Goal: Information Seeking & Learning: Check status

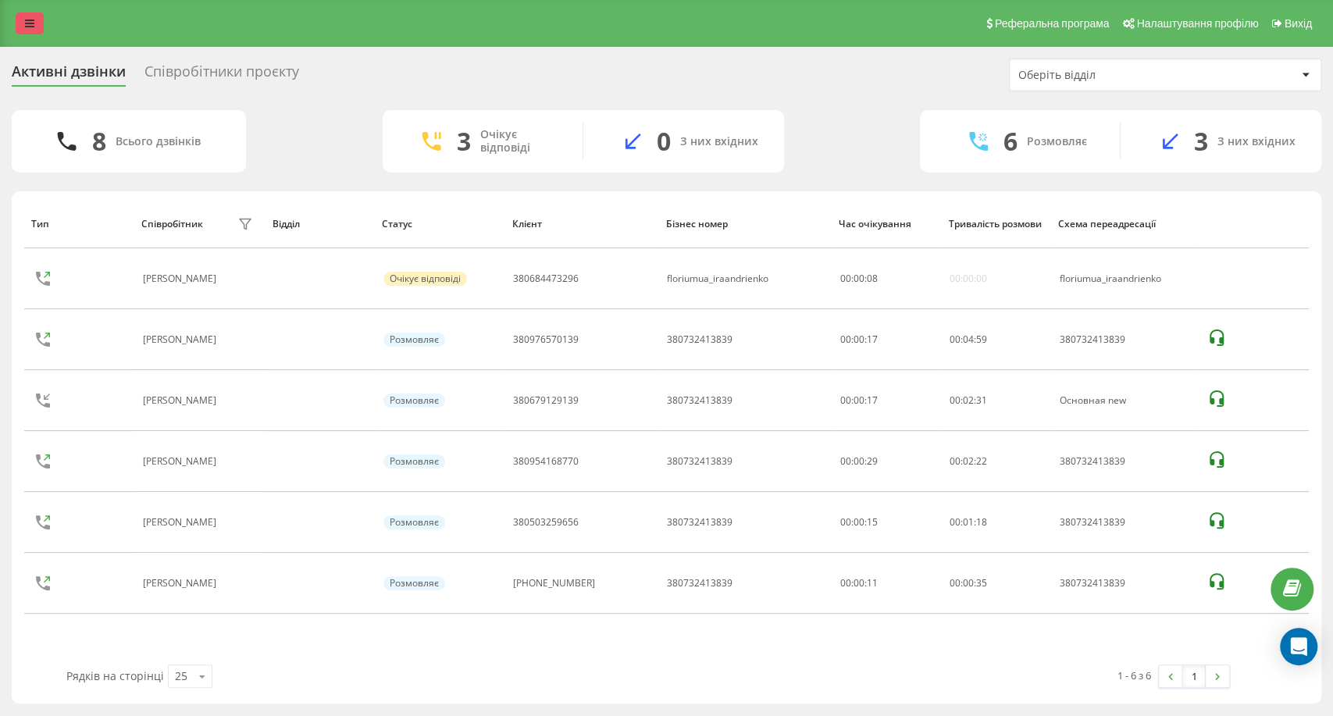
click at [37, 32] on link at bounding box center [30, 23] width 28 height 22
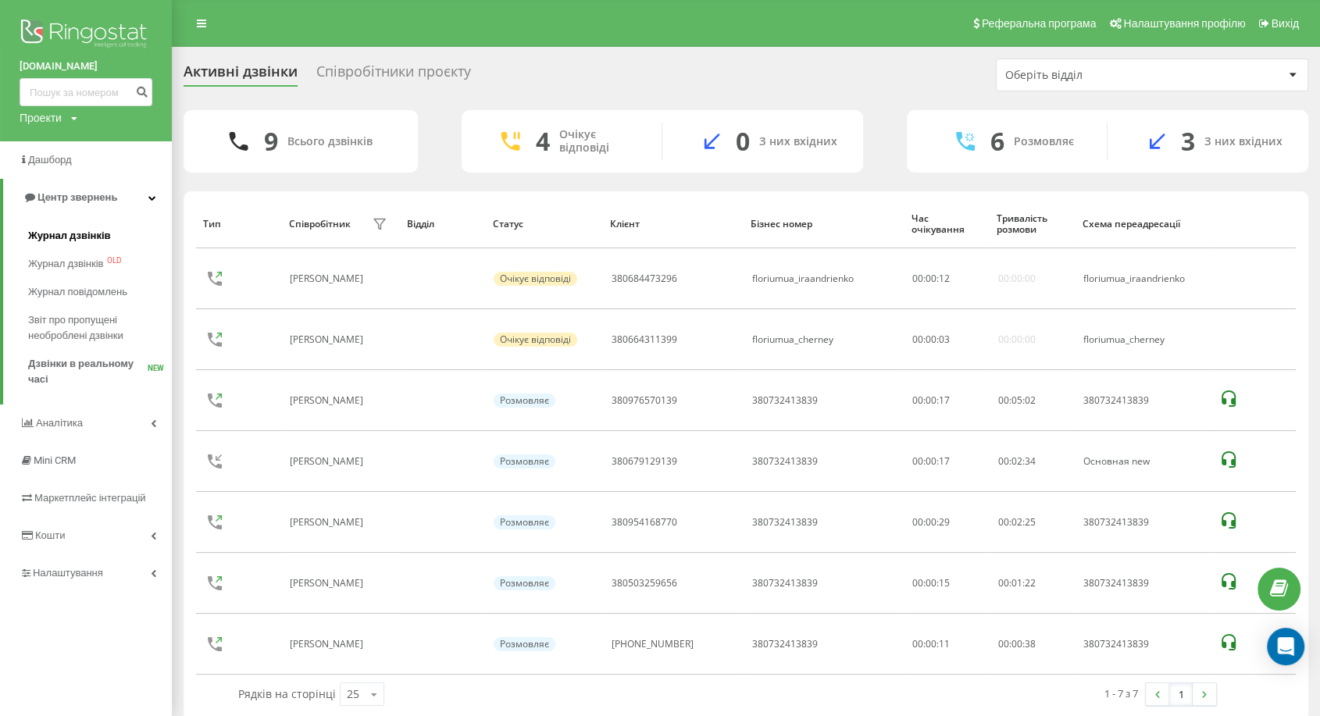
click at [99, 234] on span "Журнал дзвінків" at bounding box center [69, 236] width 83 height 16
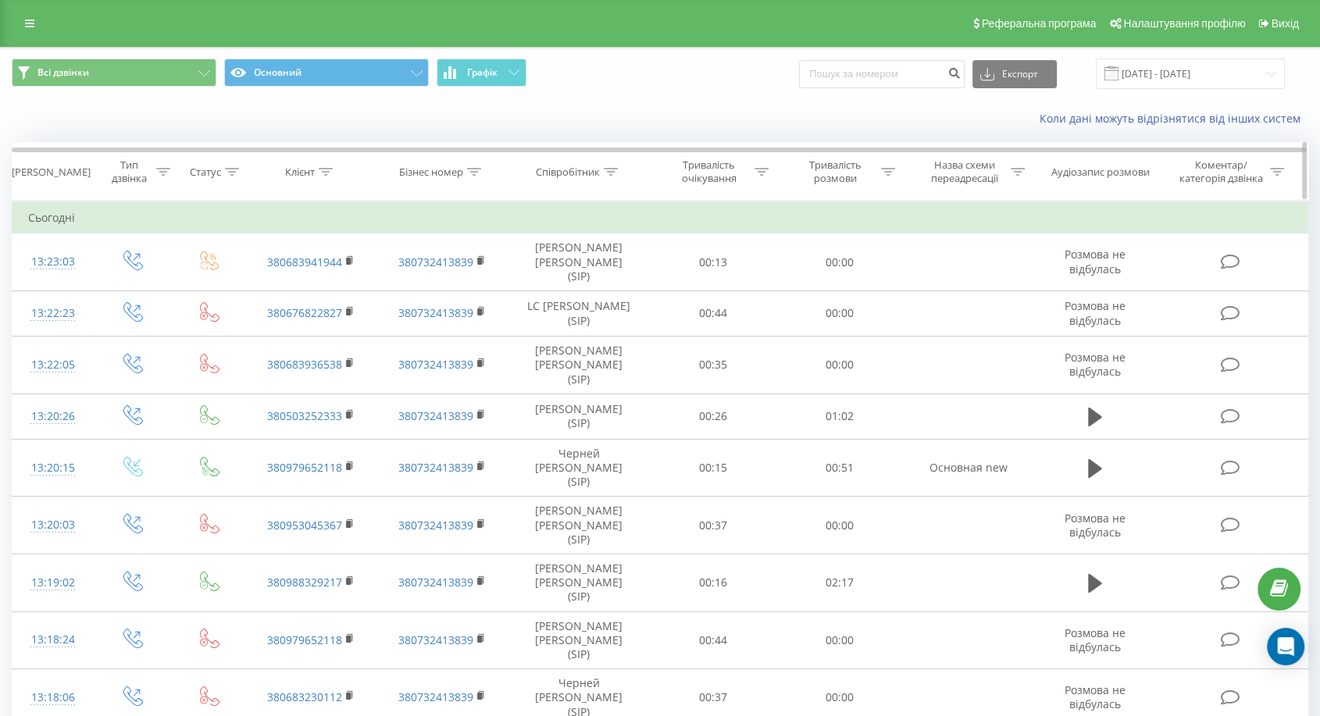
click at [612, 168] on icon at bounding box center [611, 172] width 14 height 8
click at [557, 278] on input "text" at bounding box center [578, 283] width 137 height 27
click button "OK" at bounding box center [612, 315] width 66 height 20
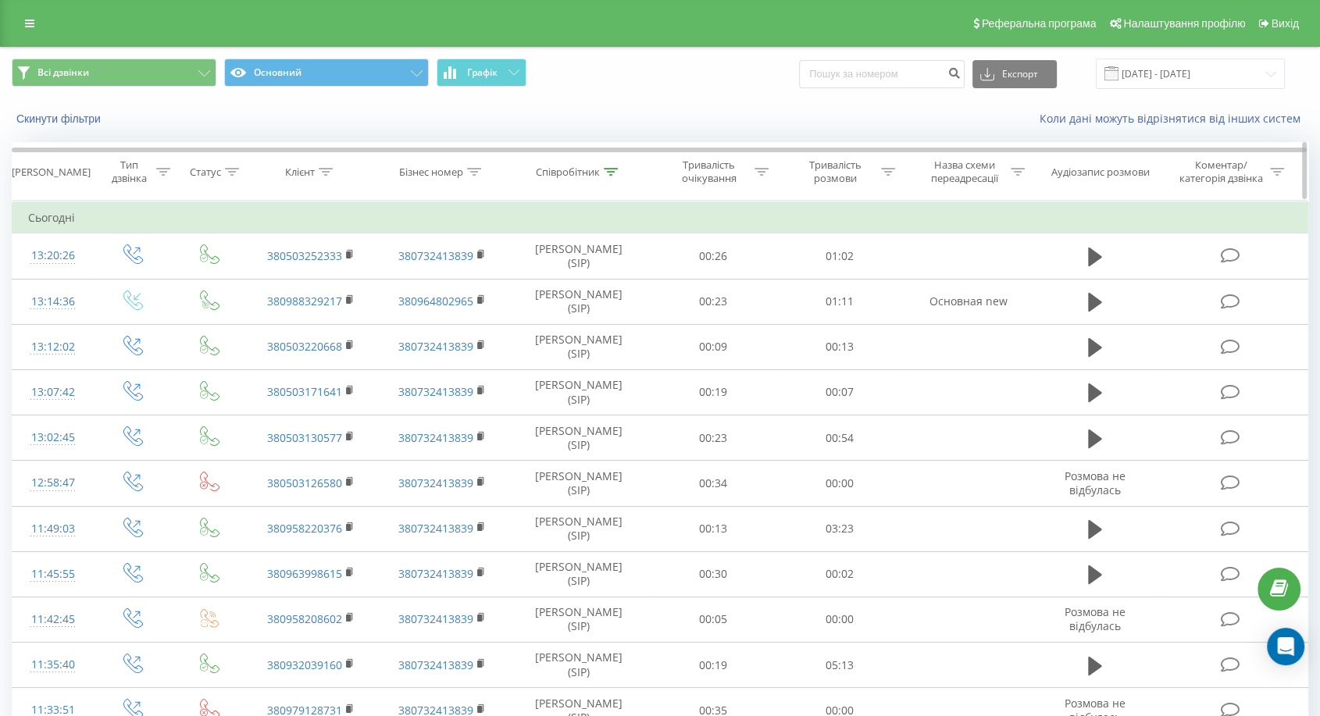
click at [611, 170] on icon at bounding box center [611, 172] width 14 height 8
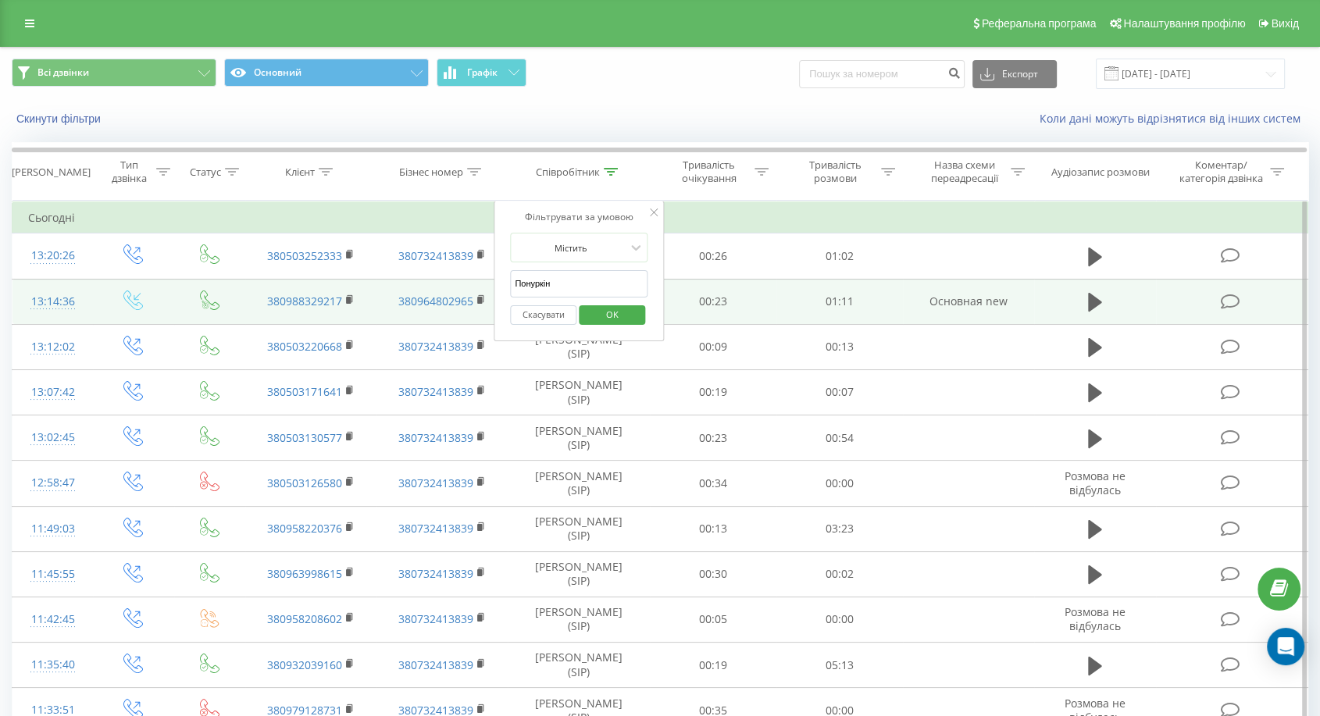
drag, startPoint x: 555, startPoint y: 283, endPoint x: 369, endPoint y: 292, distance: 186.8
type input "Черней"
click button "OK" at bounding box center [612, 315] width 66 height 20
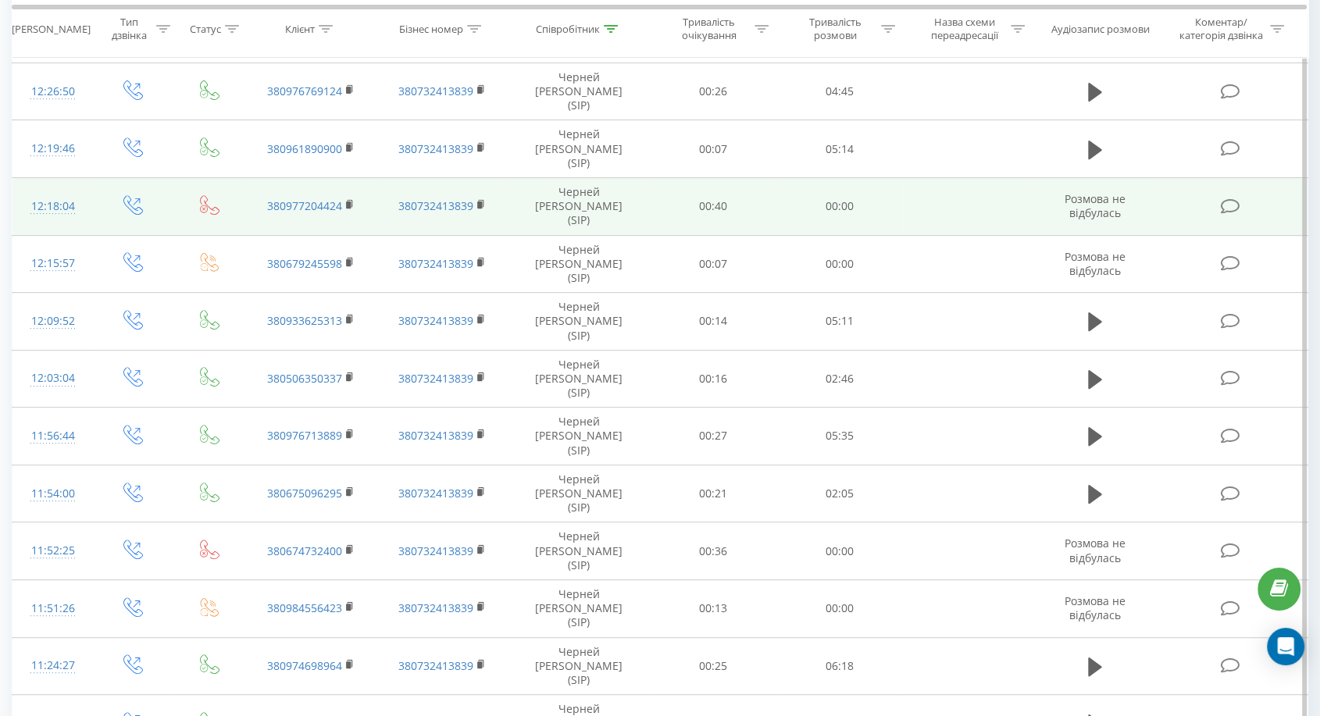
scroll to position [709, 0]
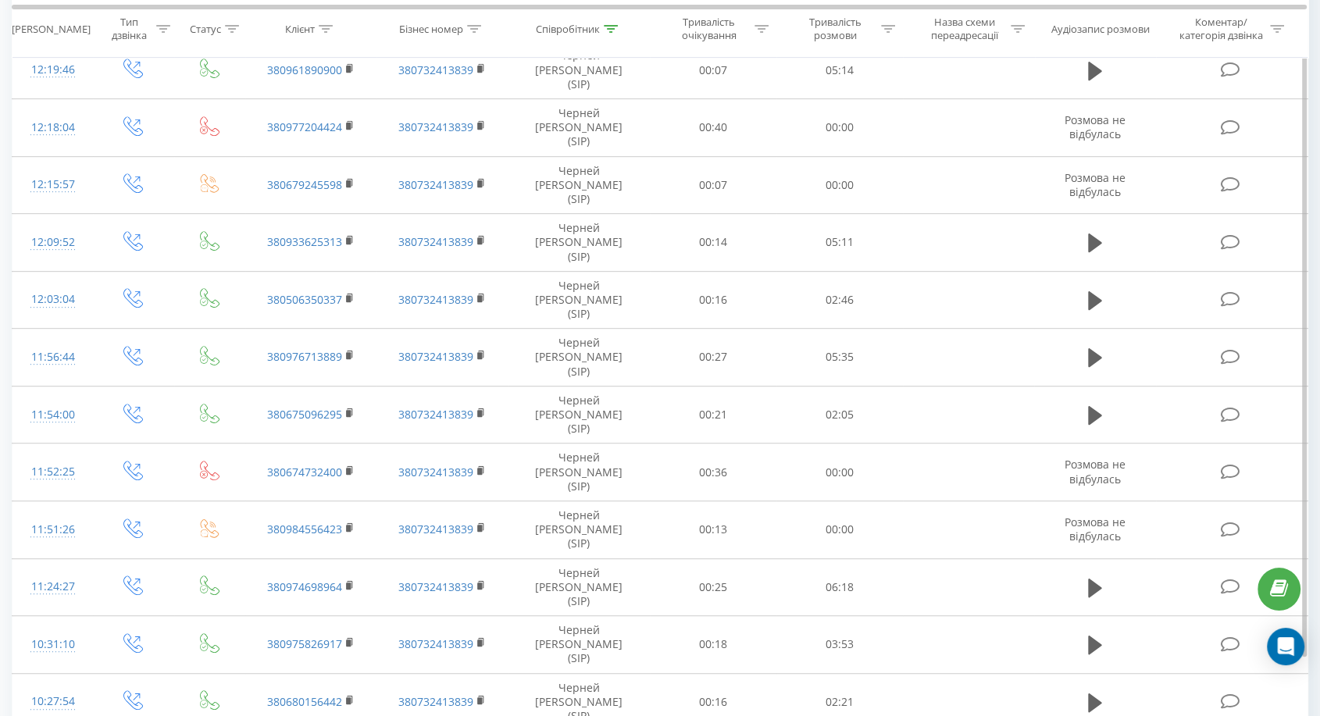
drag, startPoint x: 897, startPoint y: 687, endPoint x: 903, endPoint y: 567, distance: 120.4
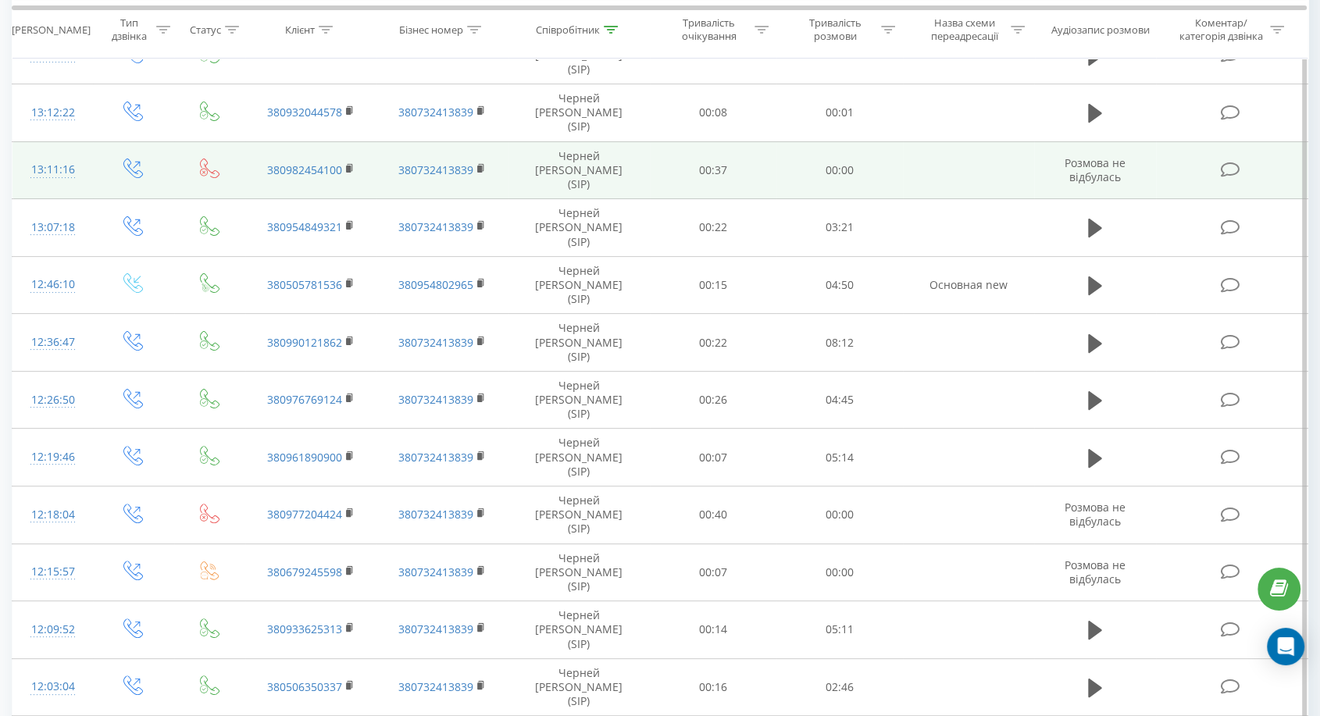
scroll to position [0, 0]
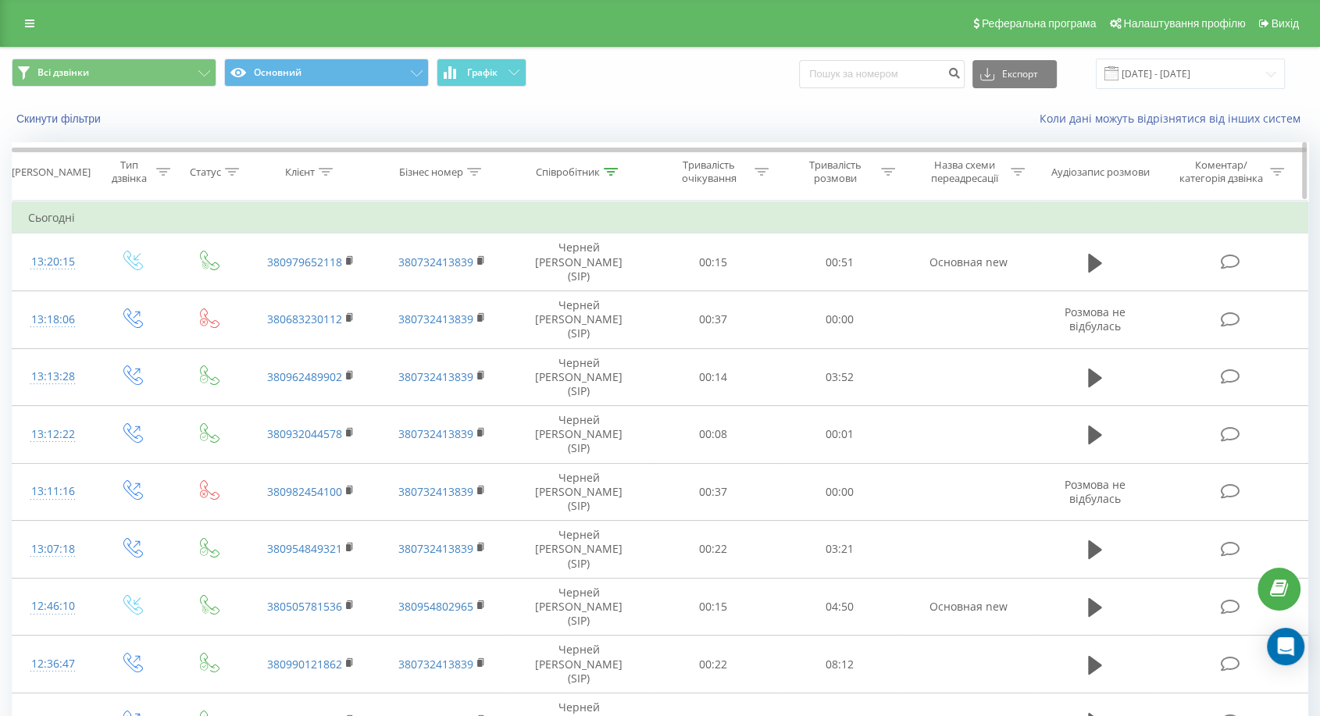
click at [611, 172] on icon at bounding box center [611, 172] width 14 height 8
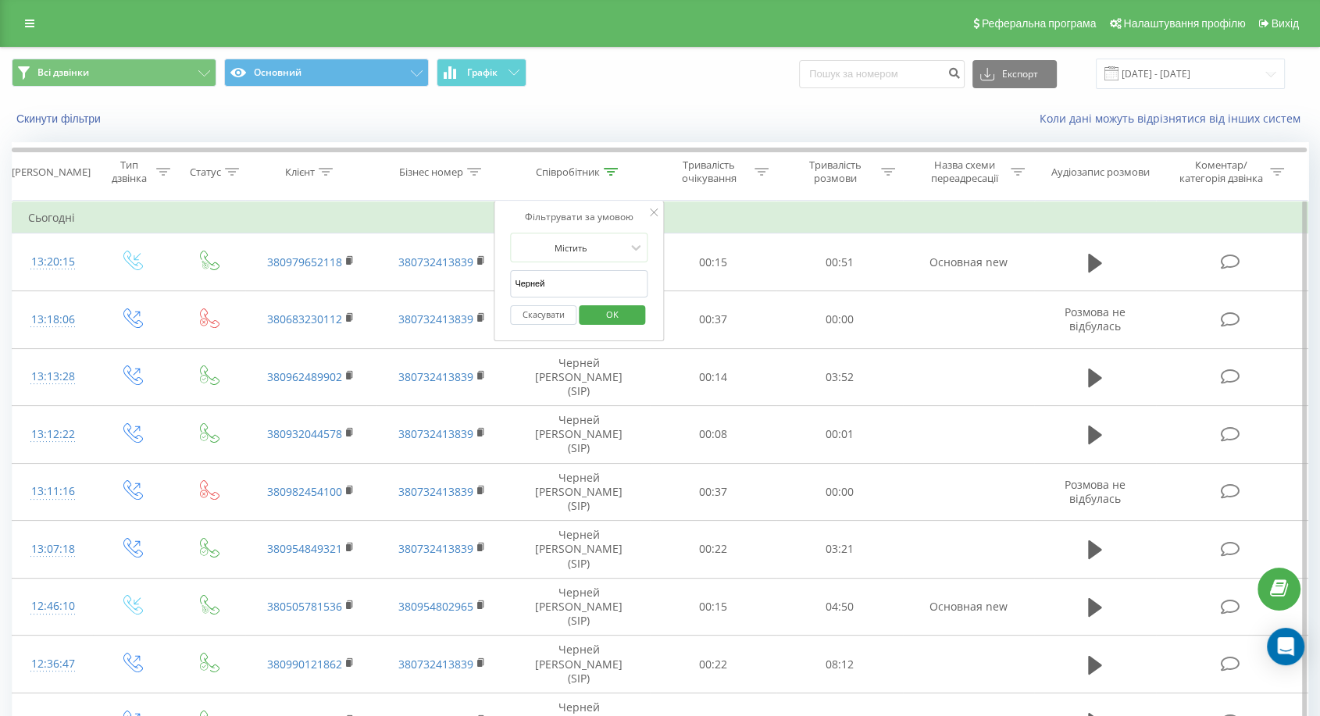
click at [611, 316] on span "OK" at bounding box center [612, 314] width 44 height 24
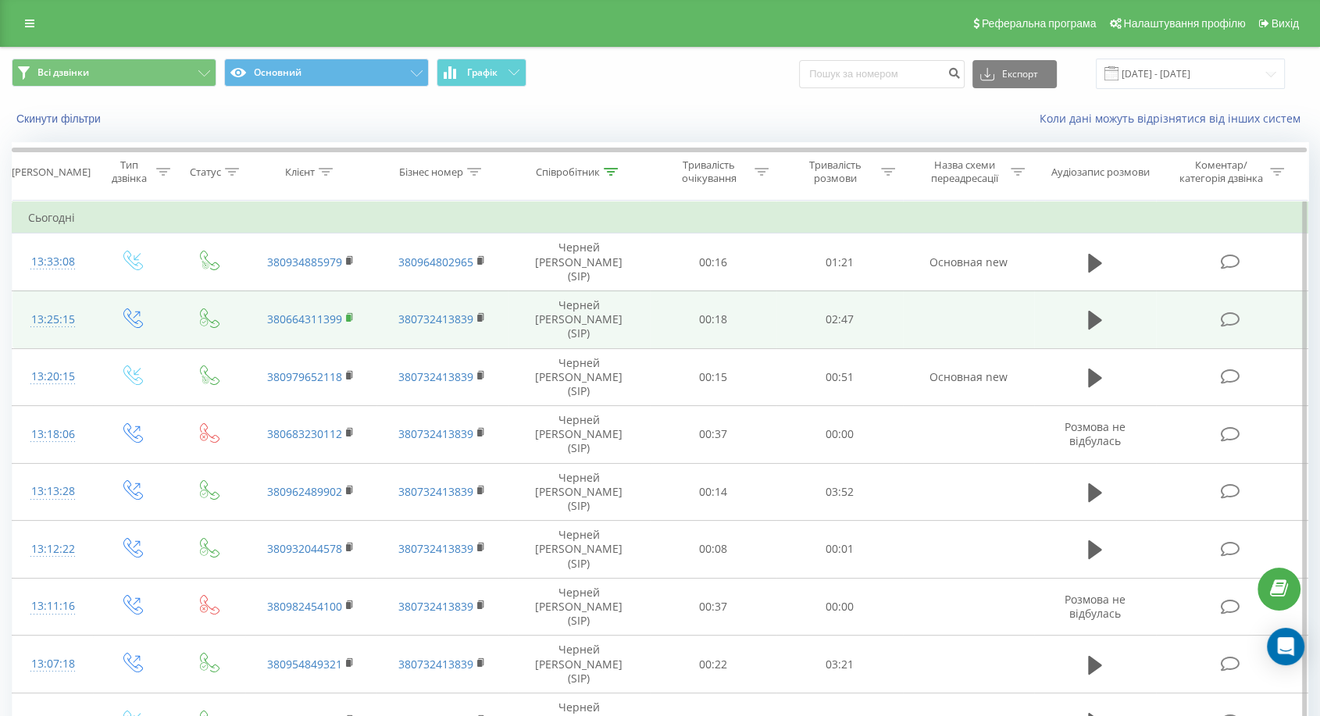
click at [350, 315] on rect at bounding box center [348, 318] width 5 height 7
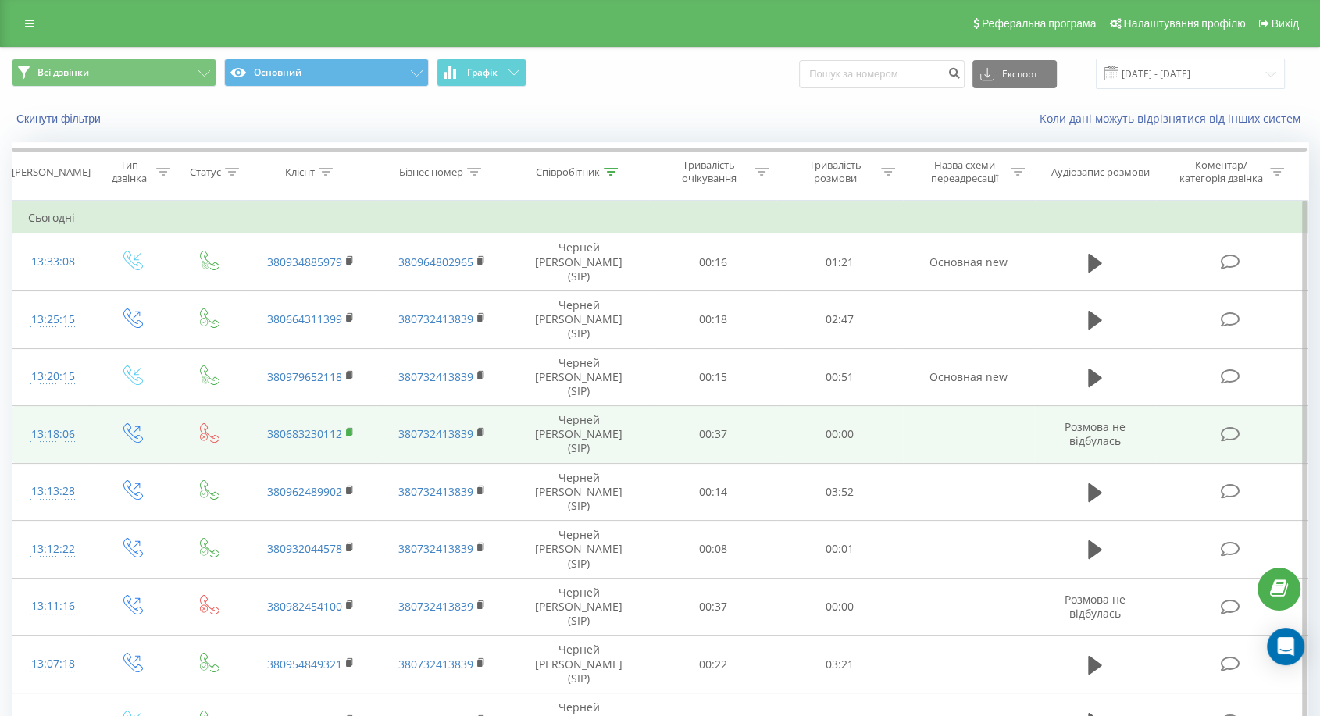
click at [353, 427] on icon at bounding box center [350, 432] width 9 height 11
click at [347, 429] on rect at bounding box center [348, 432] width 5 height 7
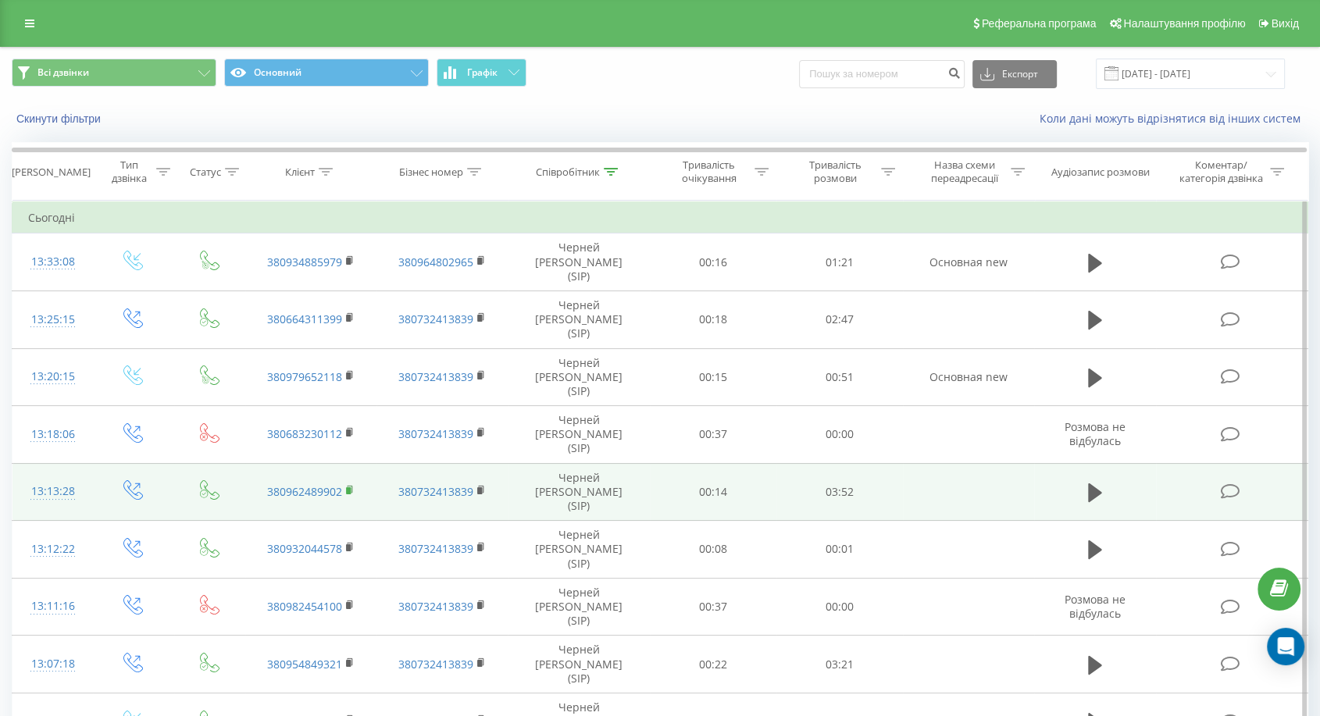
click at [348, 487] on rect at bounding box center [348, 490] width 5 height 7
